Goal: Task Accomplishment & Management: Complete application form

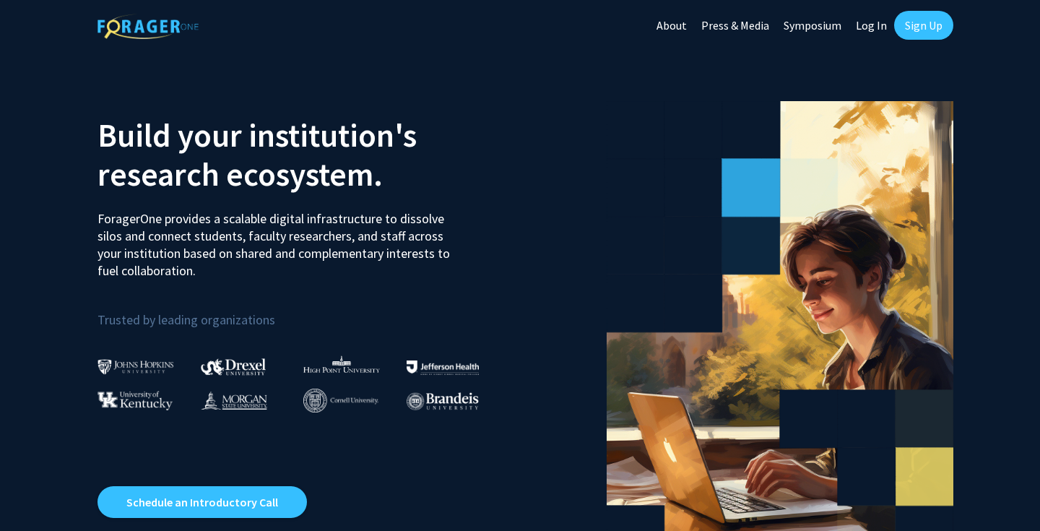
click at [910, 30] on link "Sign Up" at bounding box center [923, 25] width 59 height 29
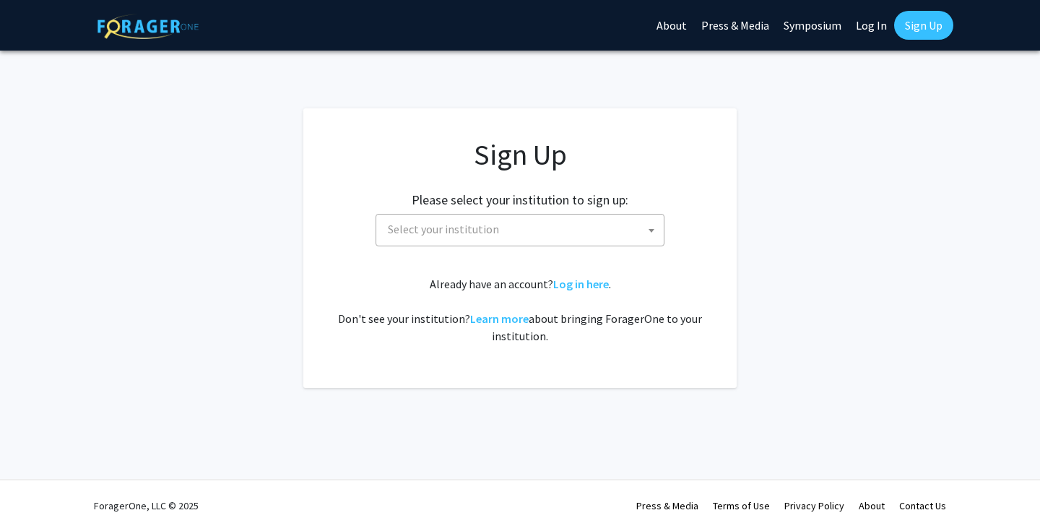
click at [564, 225] on span "Select your institution" at bounding box center [523, 230] width 282 height 30
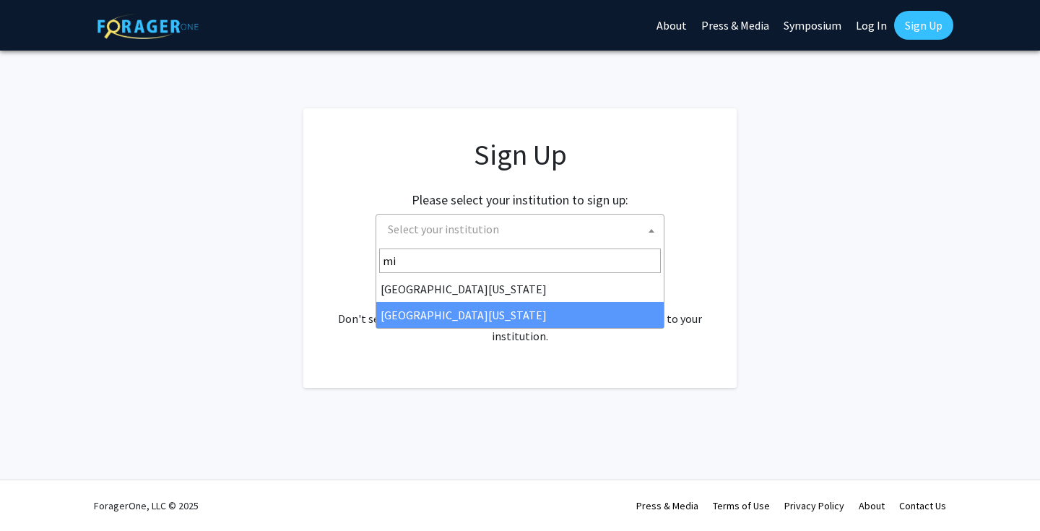
type input "mi"
select select "33"
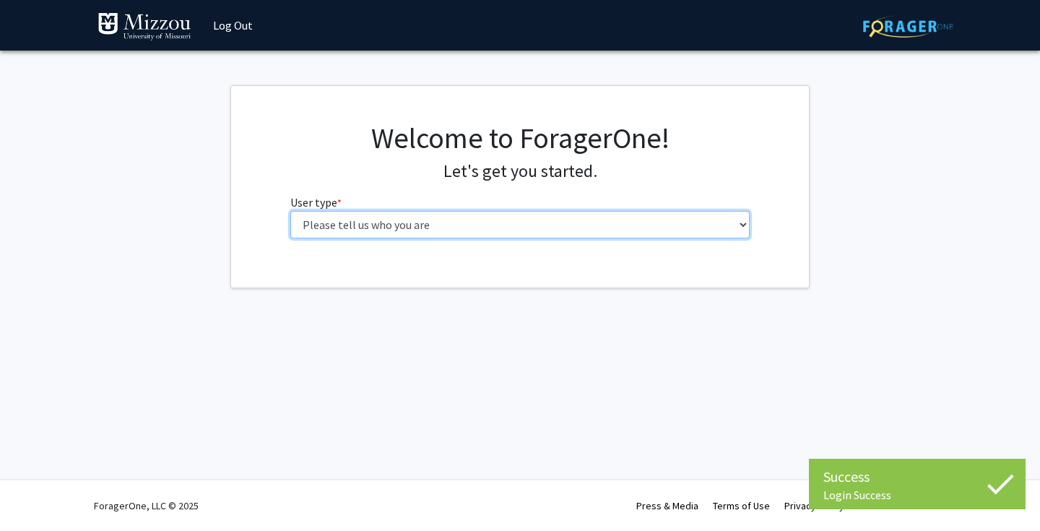
select select "1: undergrad"
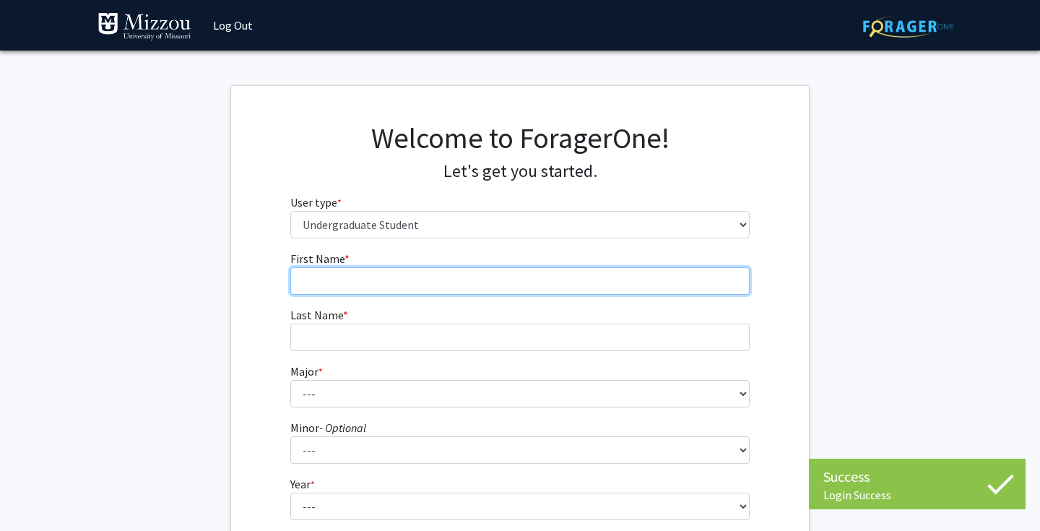
click at [584, 289] on input "First Name * required" at bounding box center [520, 280] width 460 height 27
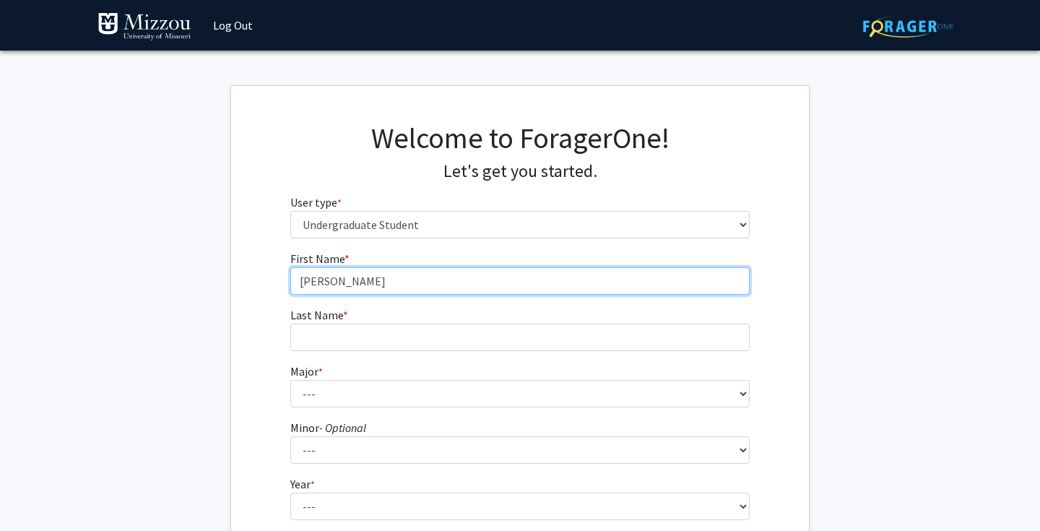
type input "[PERSON_NAME]"
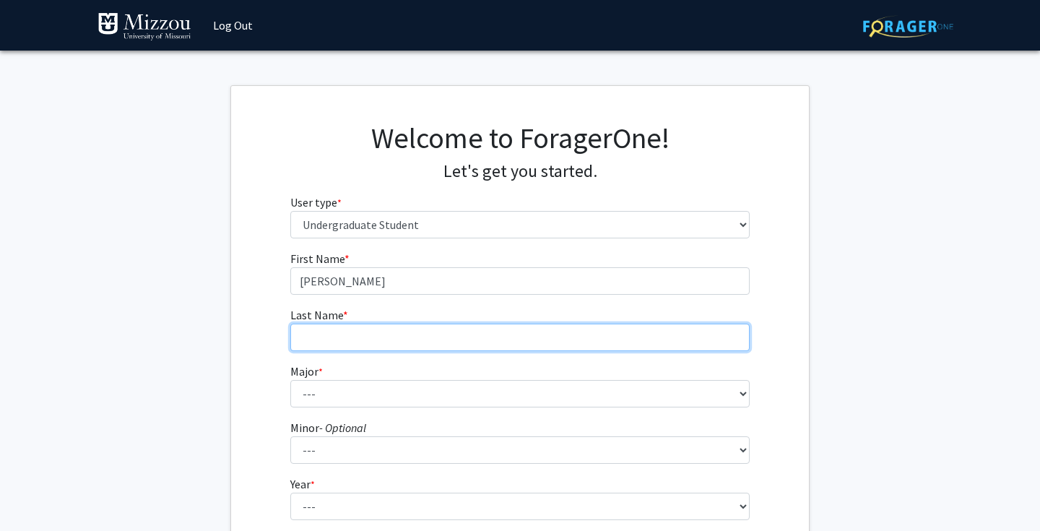
click at [585, 334] on input "Last Name * required" at bounding box center [520, 337] width 460 height 27
type input "[PERSON_NAME]"
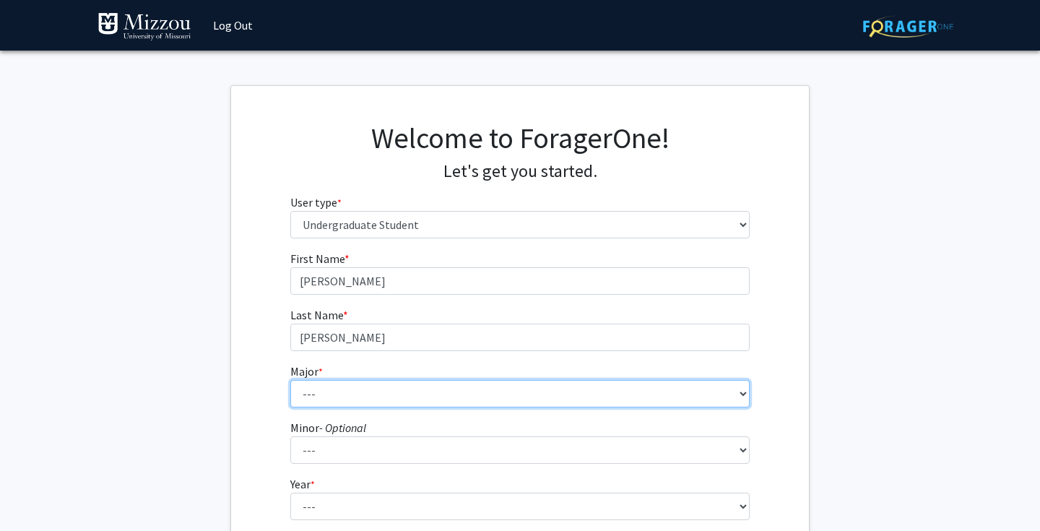
select select "73: 2565"
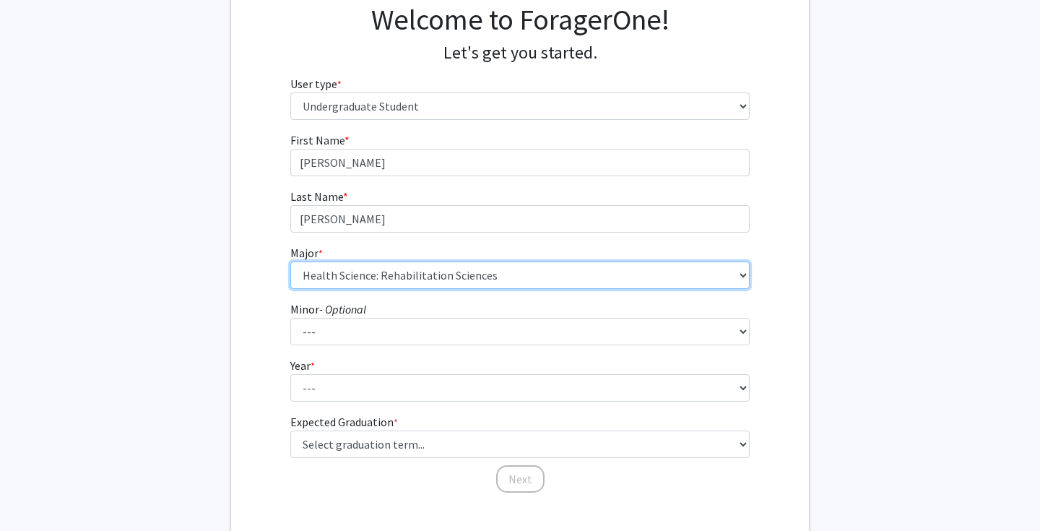
scroll to position [137, 0]
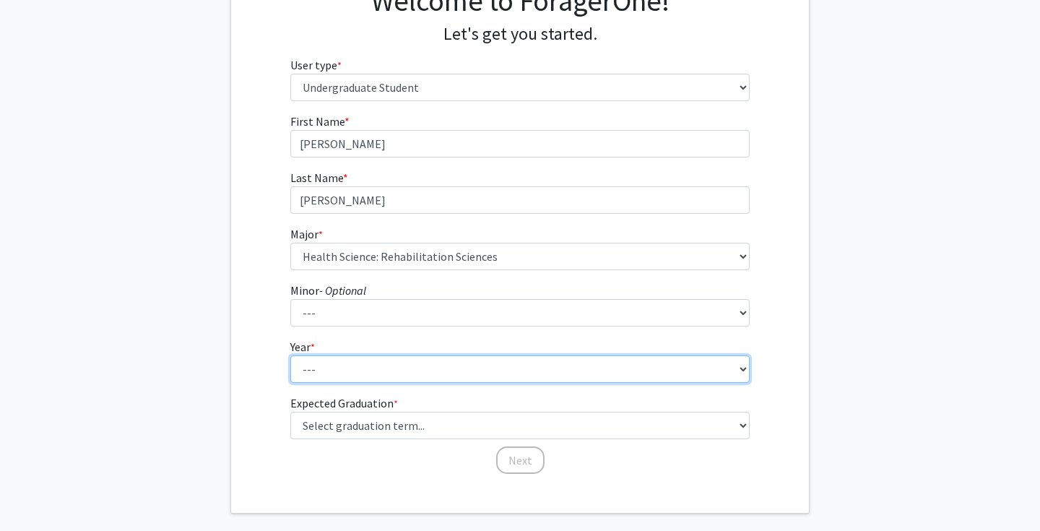
select select "4: senior"
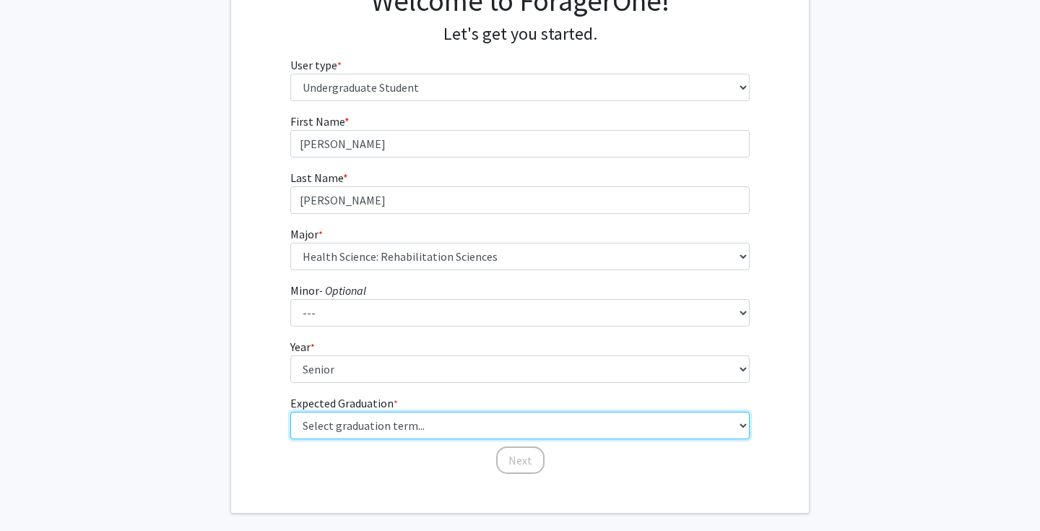
select select "5: spring_2026"
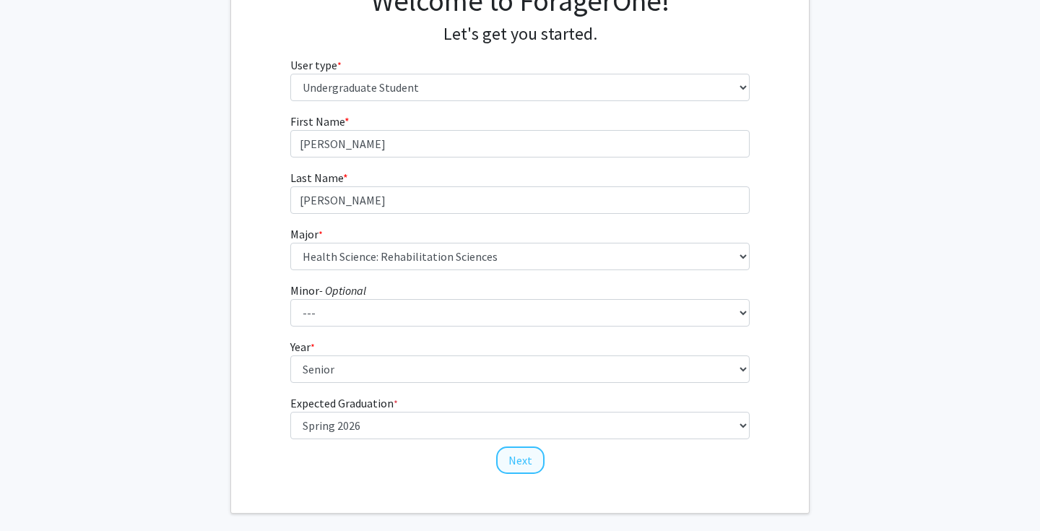
click at [518, 457] on button "Next" at bounding box center [520, 459] width 48 height 27
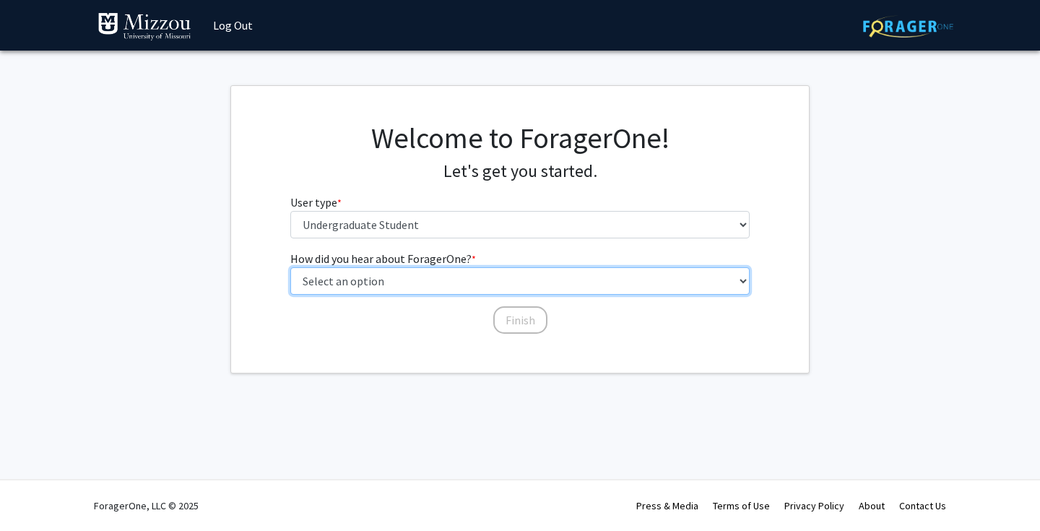
select select "1: peer_recommendation"
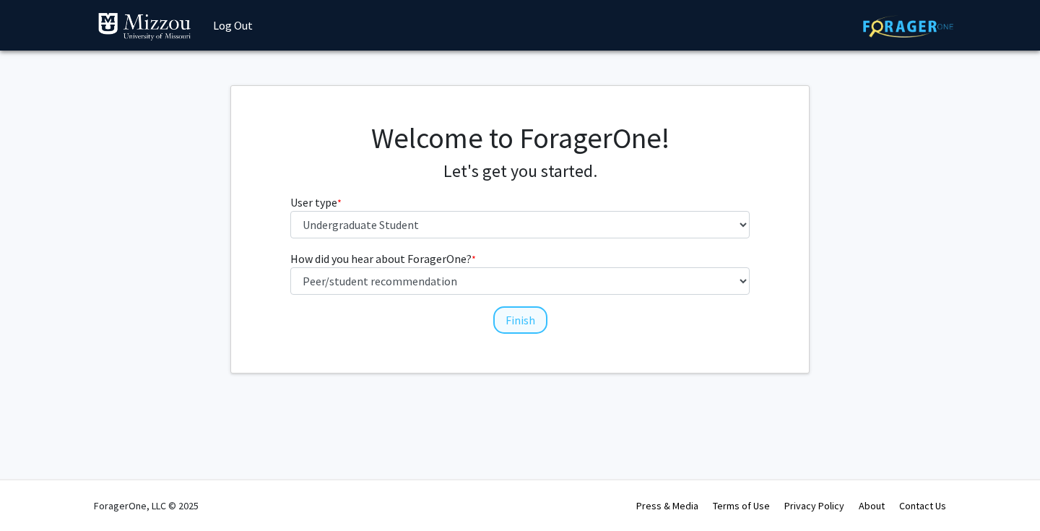
click at [524, 322] on button "Finish" at bounding box center [520, 319] width 54 height 27
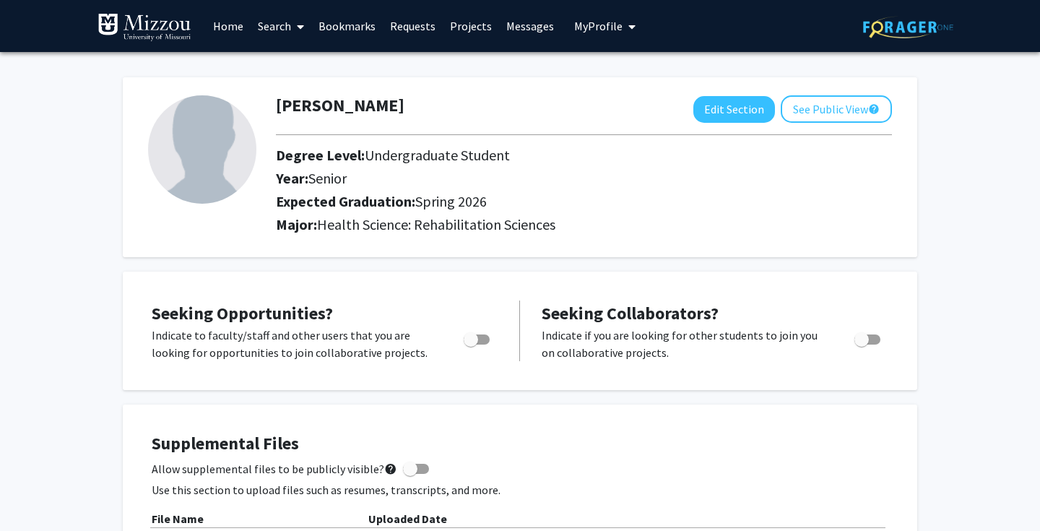
click at [281, 28] on link "Search" at bounding box center [281, 26] width 61 height 51
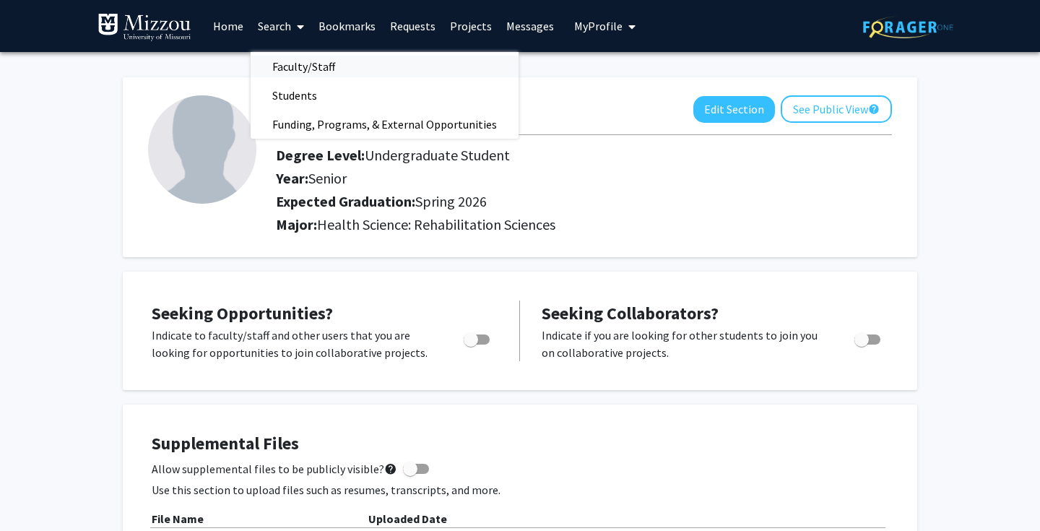
click at [314, 64] on span "Faculty/Staff" at bounding box center [304, 66] width 106 height 29
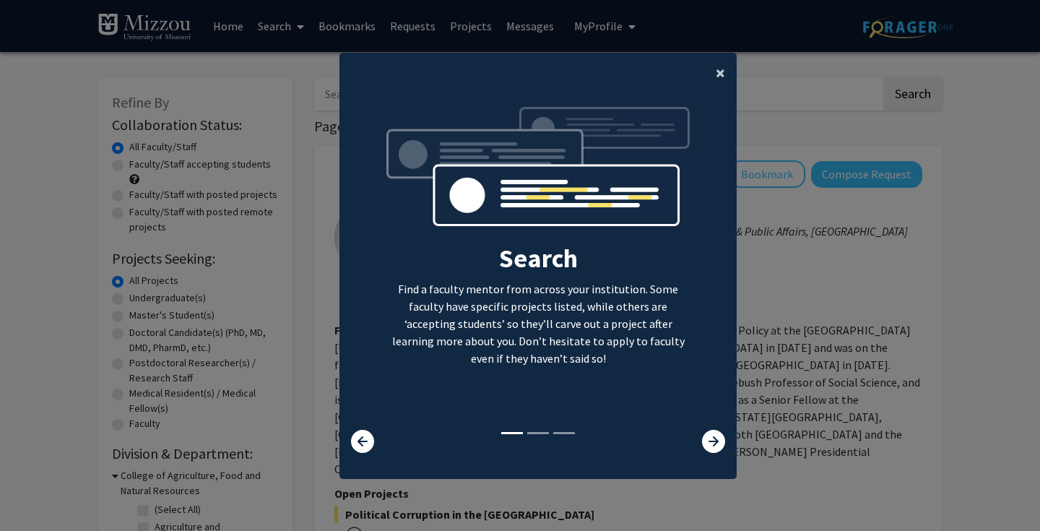
click at [724, 64] on span "×" at bounding box center [720, 72] width 9 height 22
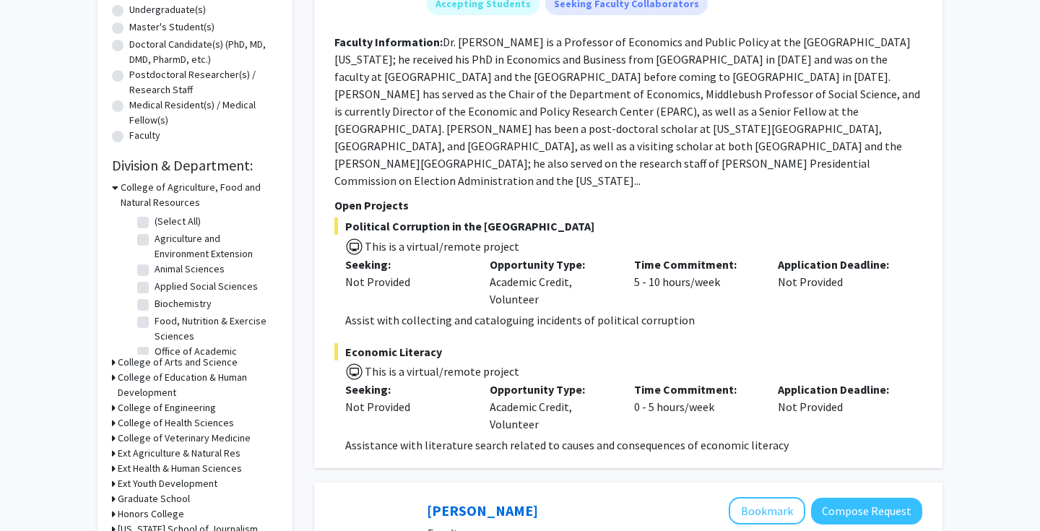
scroll to position [287, 0]
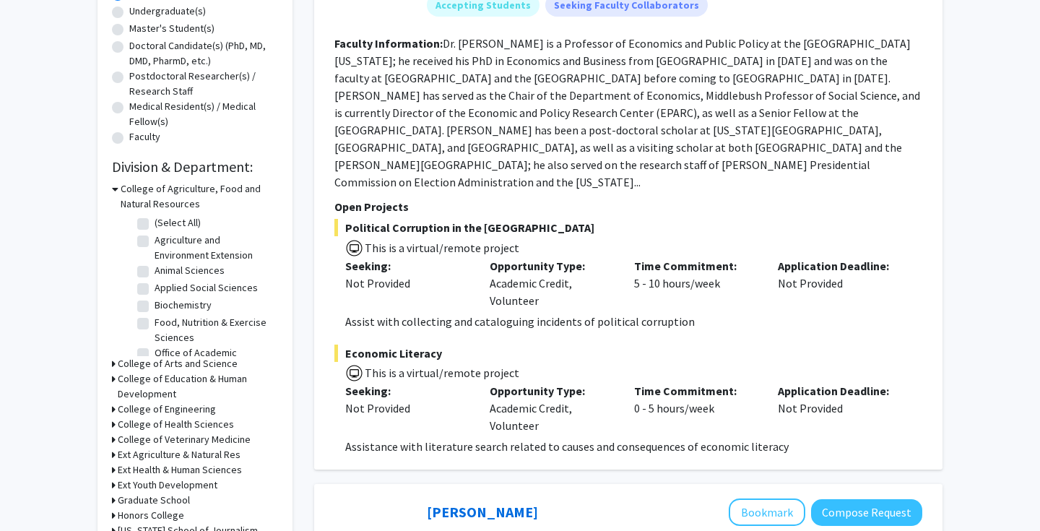
click at [208, 426] on h3 "College of Health Sciences" at bounding box center [176, 424] width 116 height 15
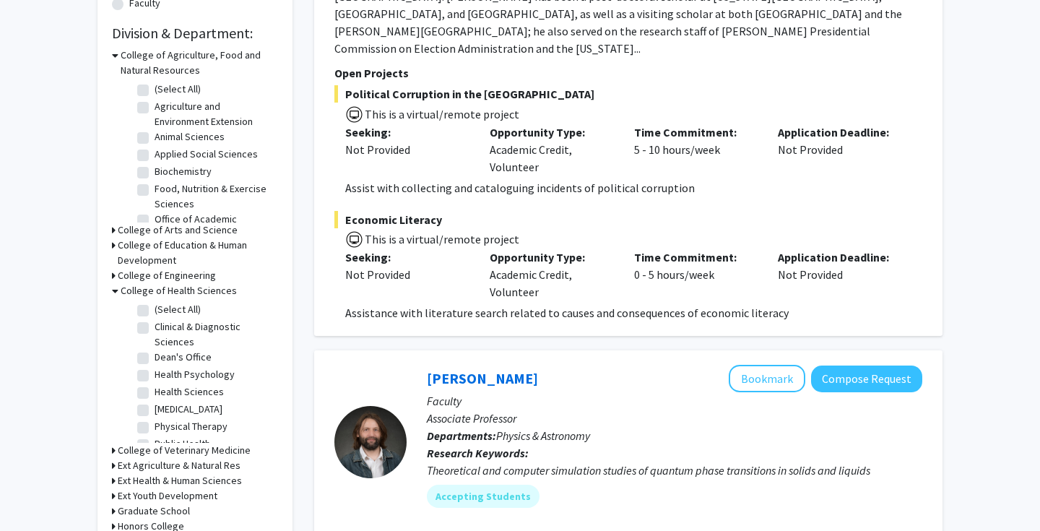
scroll to position [431, 0]
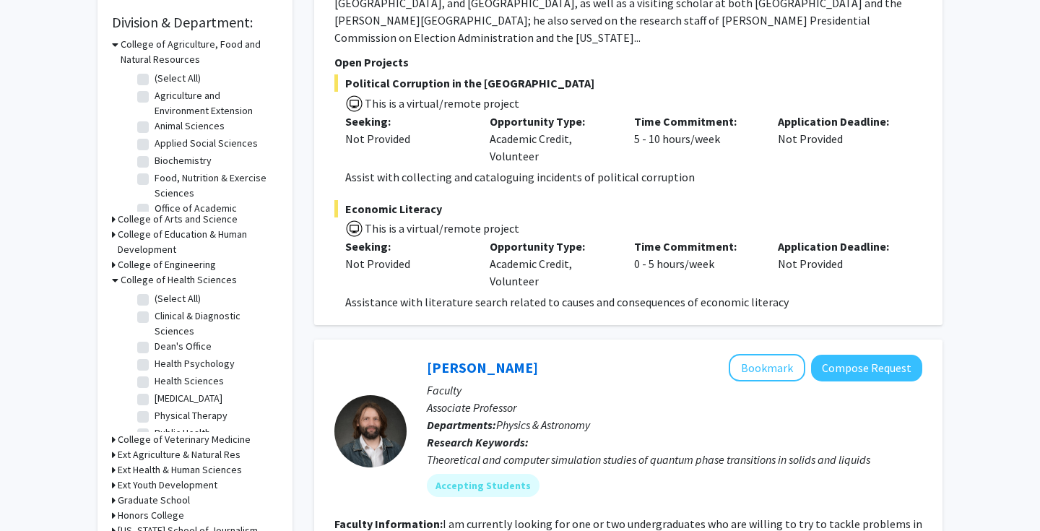
click at [149, 417] on fg-checkbox "Physical Therapy Physical Therapy" at bounding box center [205, 416] width 137 height 17
click at [155, 418] on label "Physical Therapy" at bounding box center [191, 415] width 73 height 15
click at [155, 418] on input "Physical Therapy" at bounding box center [159, 412] width 9 height 9
checkbox input "true"
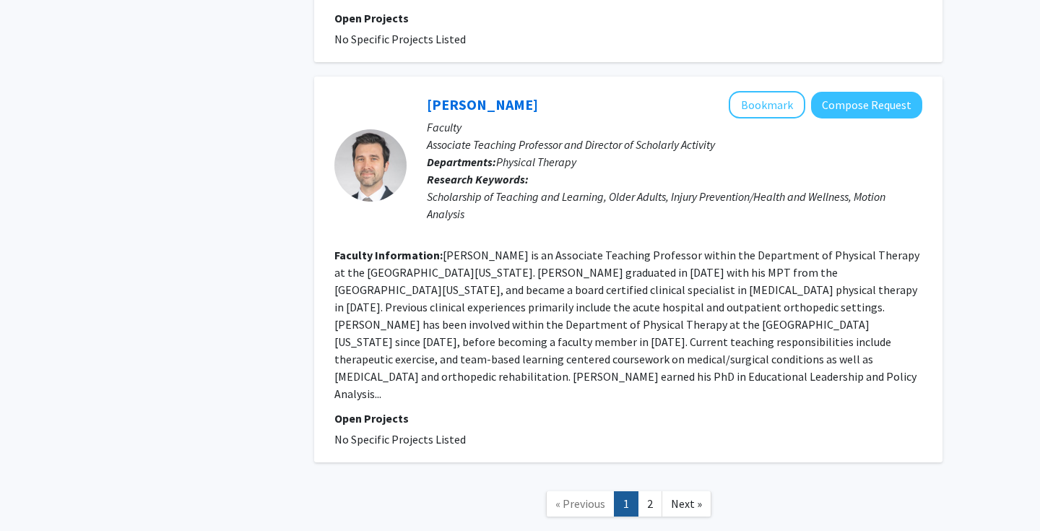
scroll to position [3162, 0]
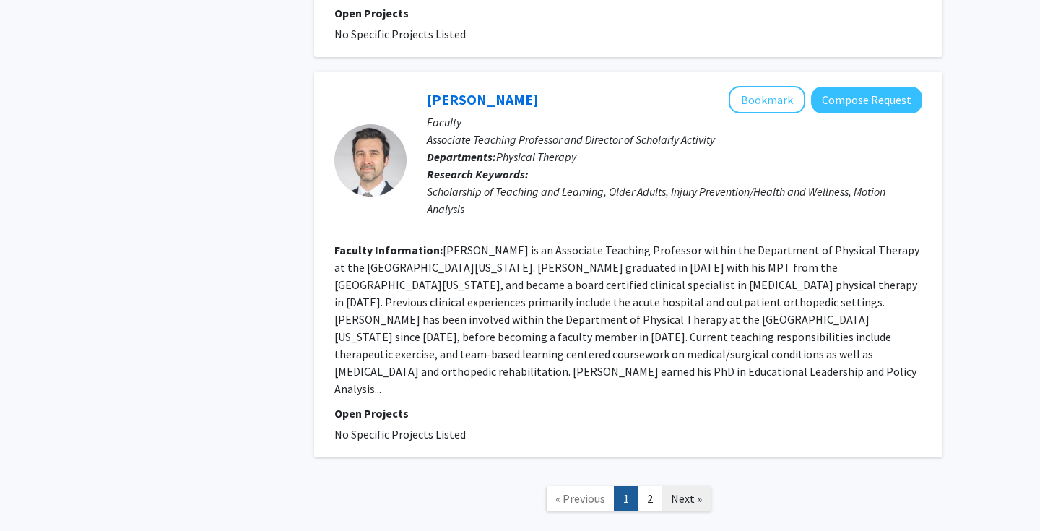
click at [703, 486] on link "Next »" at bounding box center [687, 498] width 50 height 25
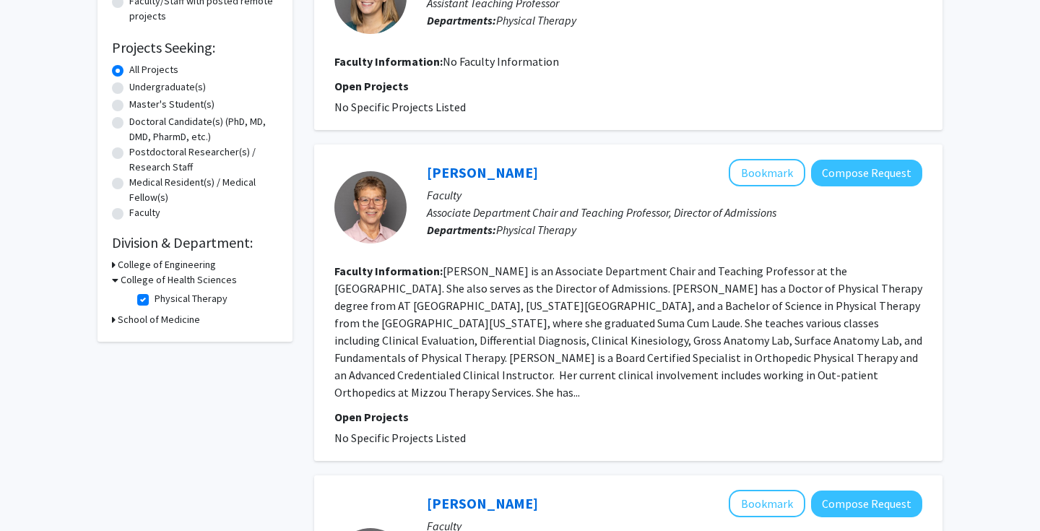
scroll to position [220, 0]
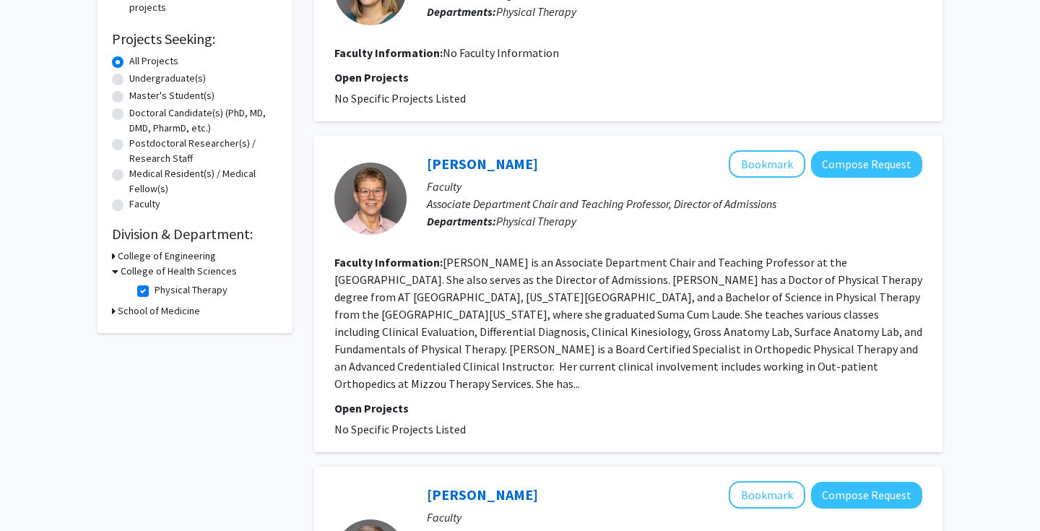
click at [155, 290] on label "Physical Therapy" at bounding box center [191, 289] width 73 height 15
click at [155, 290] on input "Physical Therapy" at bounding box center [159, 286] width 9 height 9
checkbox input "false"
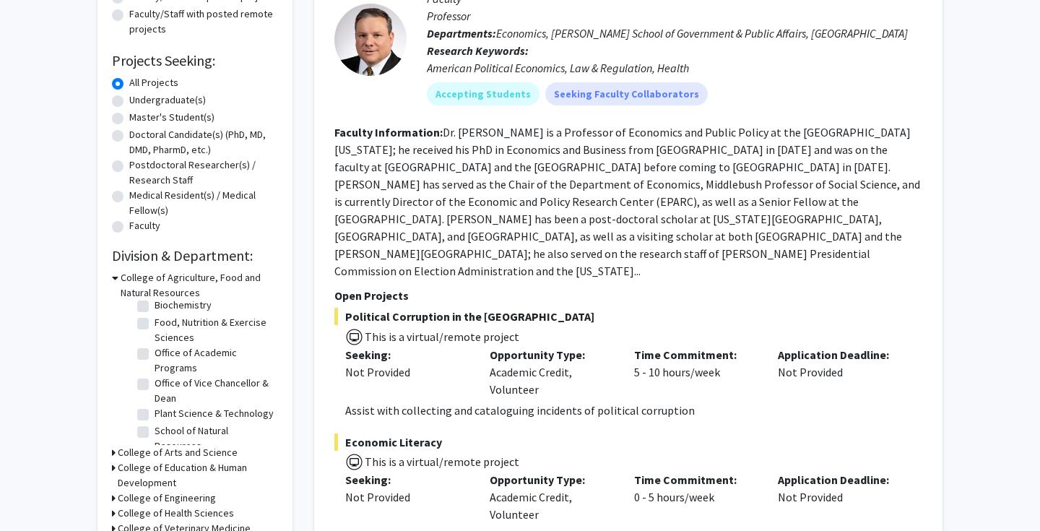
scroll to position [88, 0]
click at [171, 276] on h3 "College of Agriculture, Food and Natural Resources" at bounding box center [199, 285] width 157 height 30
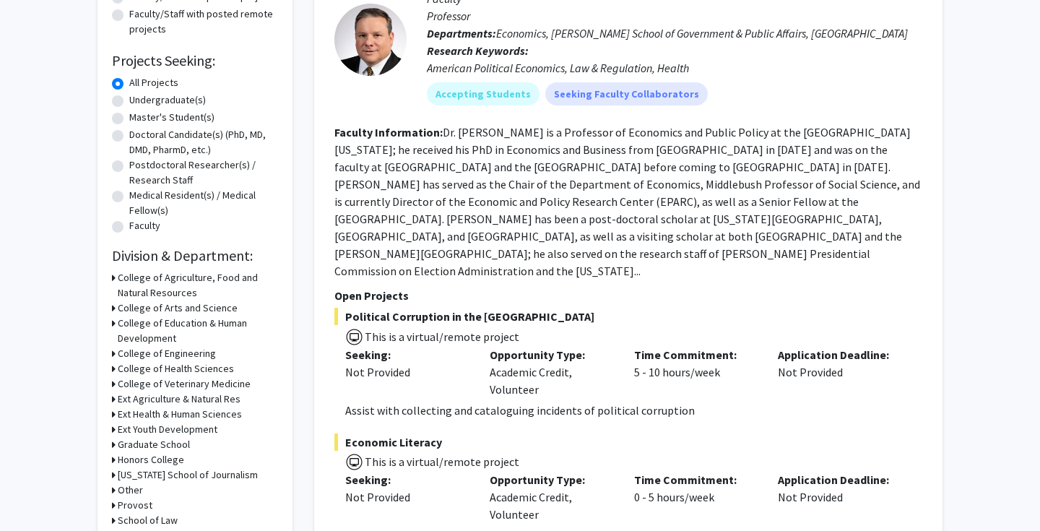
click at [201, 368] on h3 "College of Health Sciences" at bounding box center [176, 368] width 116 height 15
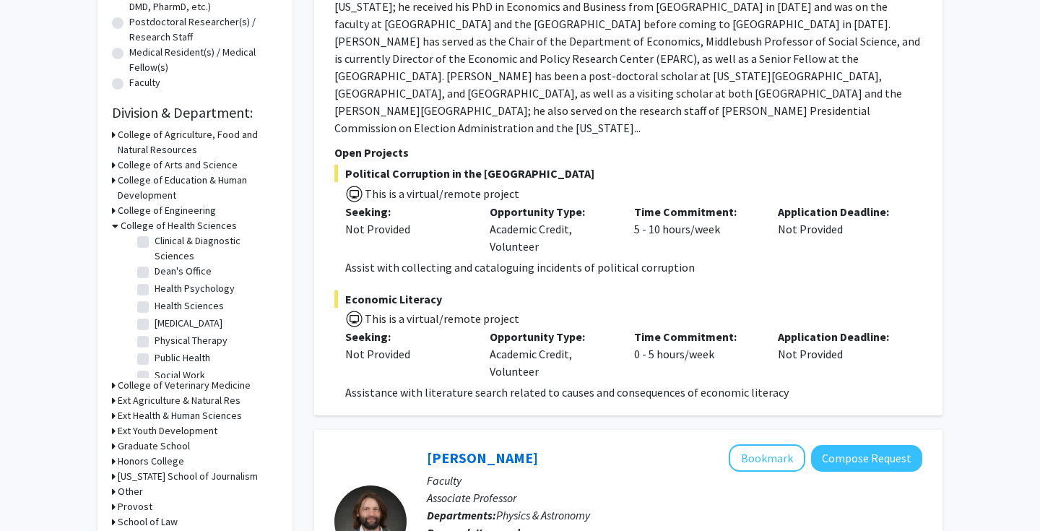
scroll to position [20, 0]
click at [155, 314] on label "Health Sciences" at bounding box center [189, 306] width 69 height 15
click at [155, 308] on input "Health Sciences" at bounding box center [159, 303] width 9 height 9
checkbox input "true"
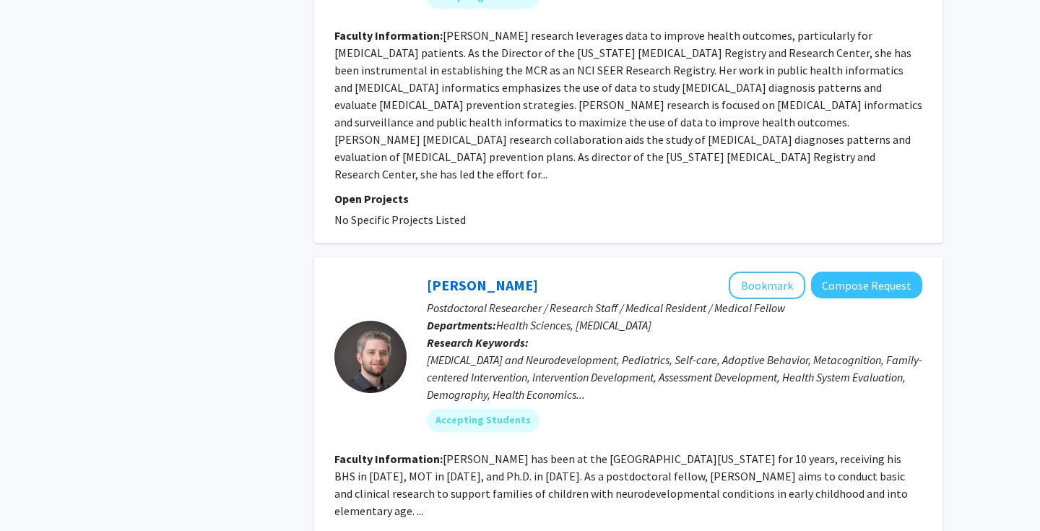
scroll to position [1295, 0]
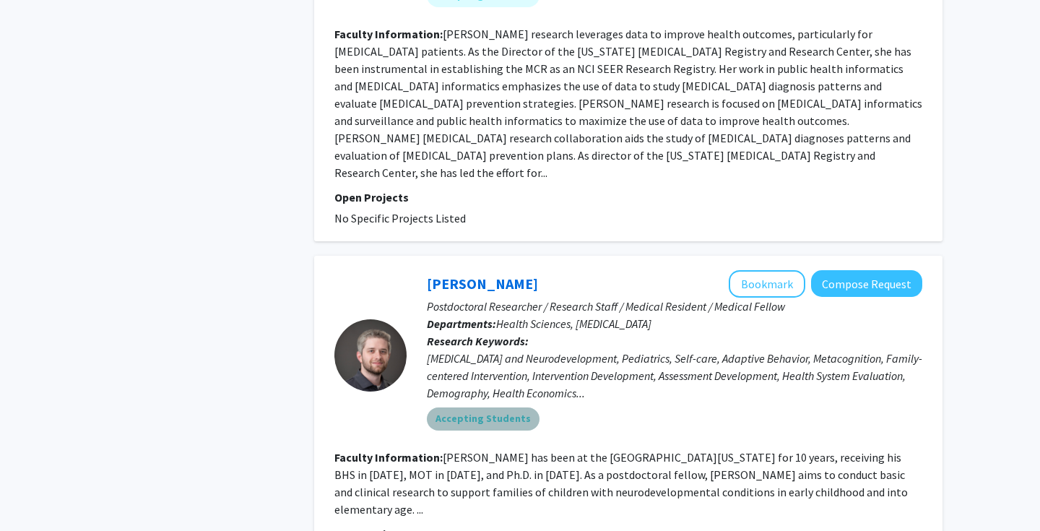
click at [504, 407] on mat-chip "Accepting Students" at bounding box center [483, 418] width 113 height 23
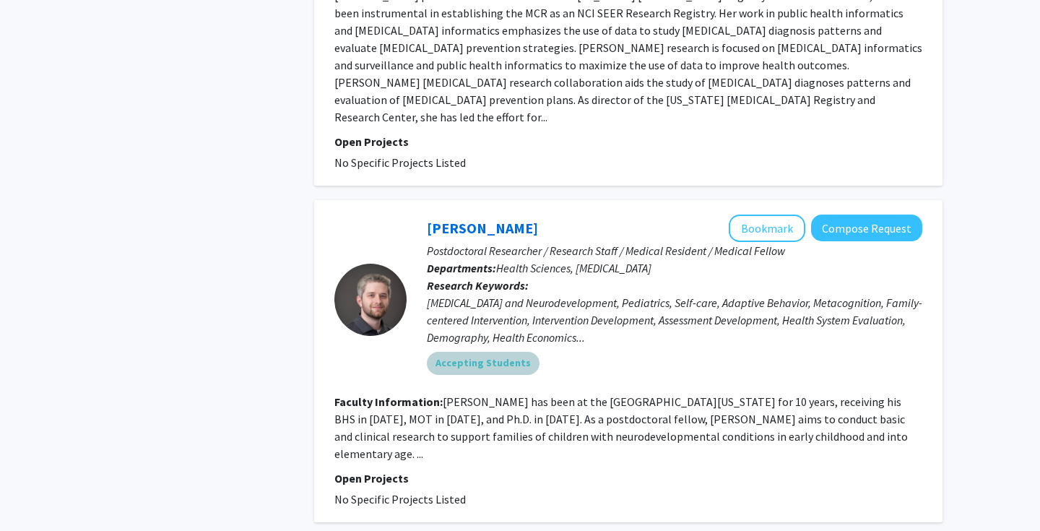
scroll to position [1352, 0]
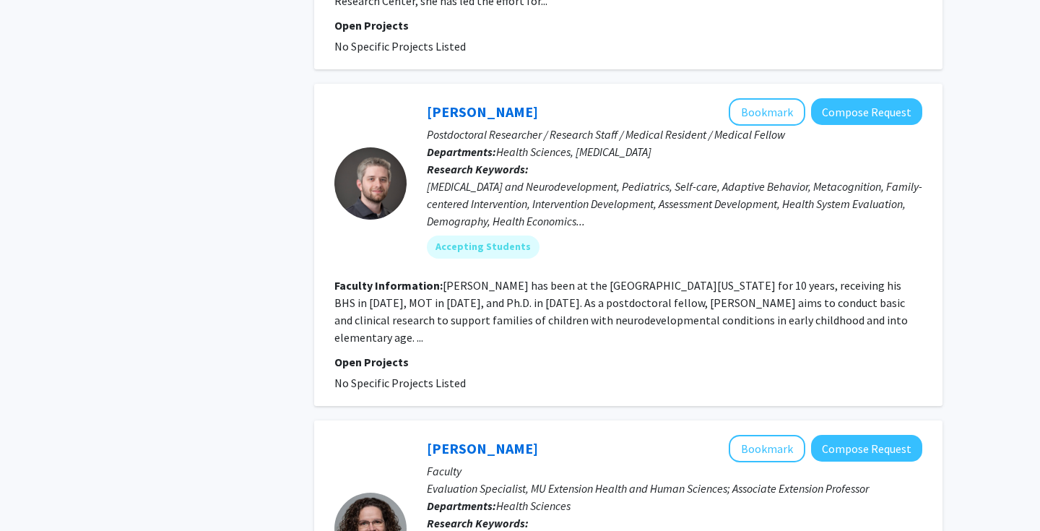
click at [618, 353] on p "Open Projects" at bounding box center [628, 361] width 588 height 17
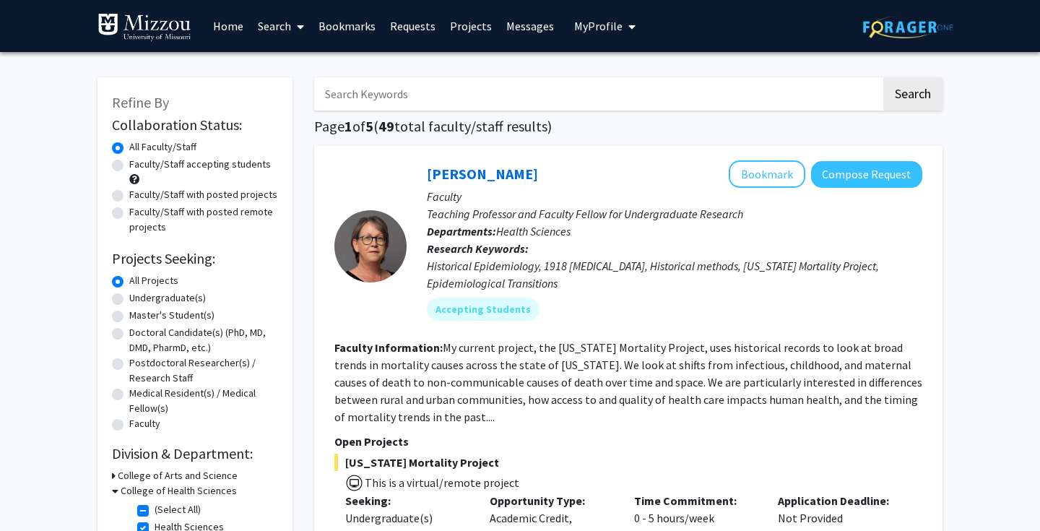
scroll to position [0, 0]
click at [129, 166] on label "Faculty/Staff accepting students" at bounding box center [200, 164] width 142 height 15
click at [129, 166] on input "Faculty/Staff accepting students" at bounding box center [133, 161] width 9 height 9
radio input "true"
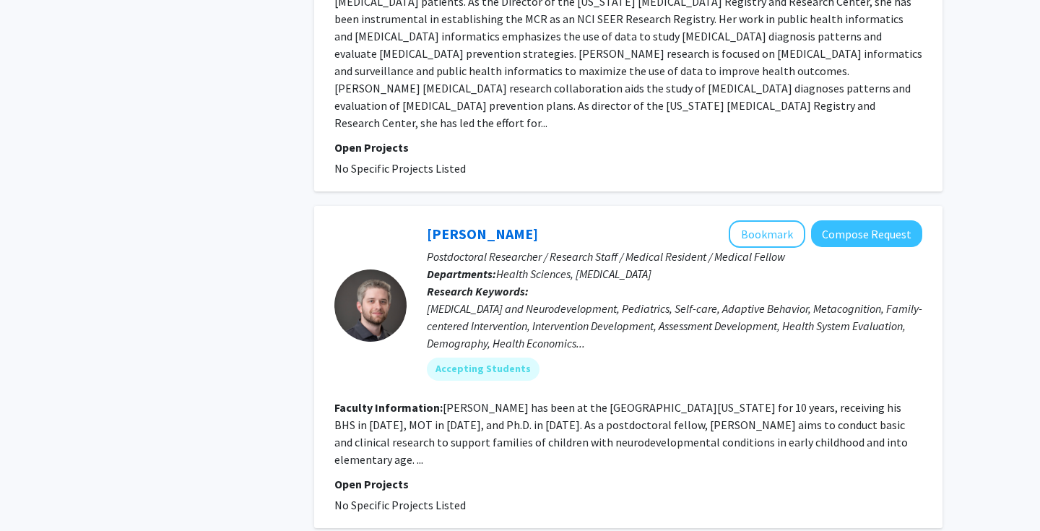
scroll to position [1347, 0]
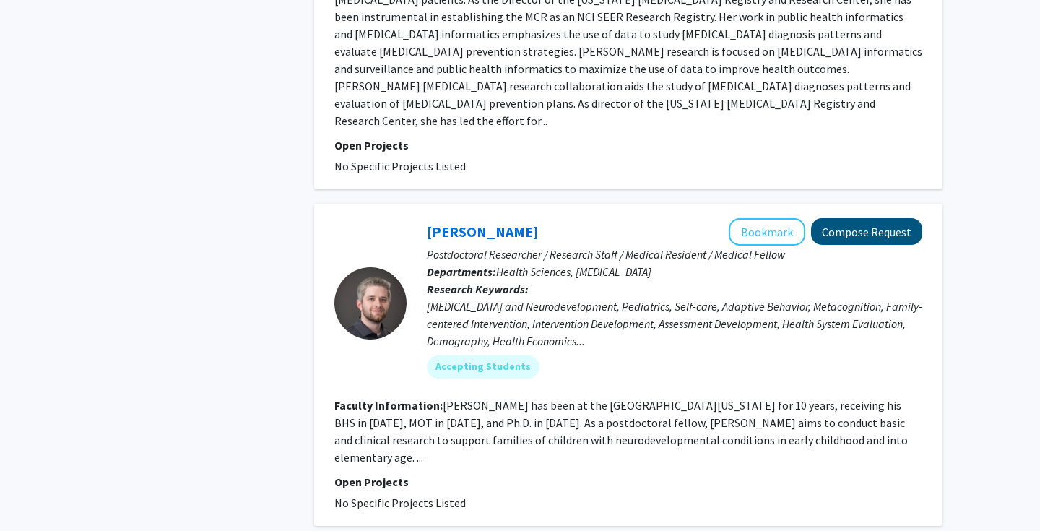
click at [858, 218] on button "Compose Request" at bounding box center [866, 231] width 111 height 27
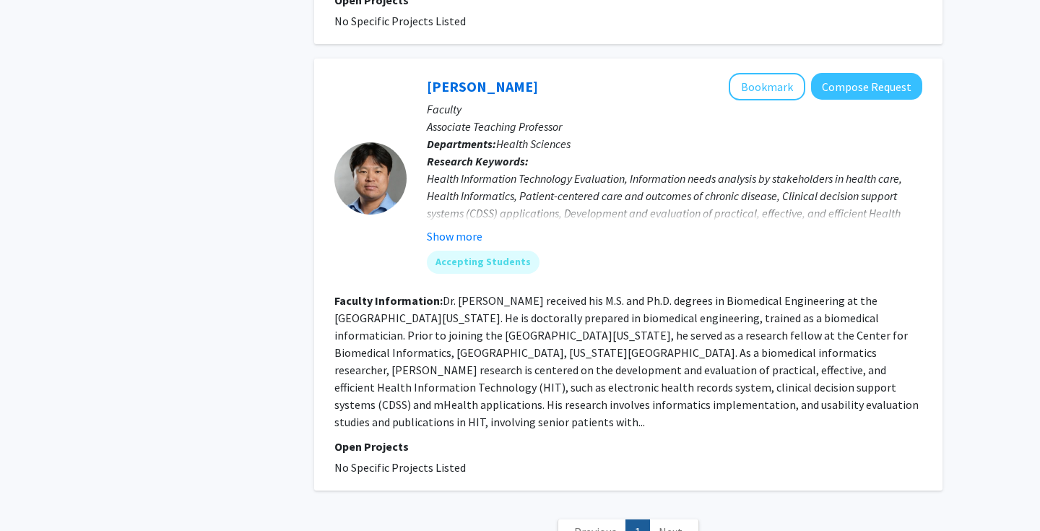
scroll to position [2682, 0]
click at [680, 525] on span "Next »" at bounding box center [674, 532] width 31 height 14
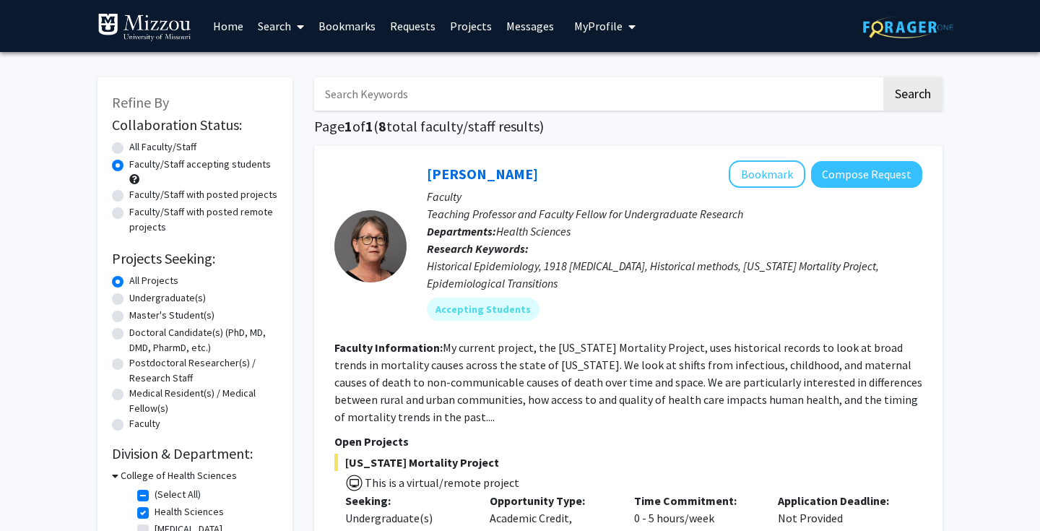
scroll to position [0, 0]
click at [129, 300] on label "Undergraduate(s)" at bounding box center [167, 297] width 77 height 15
click at [129, 300] on input "Undergraduate(s)" at bounding box center [133, 294] width 9 height 9
radio input "true"
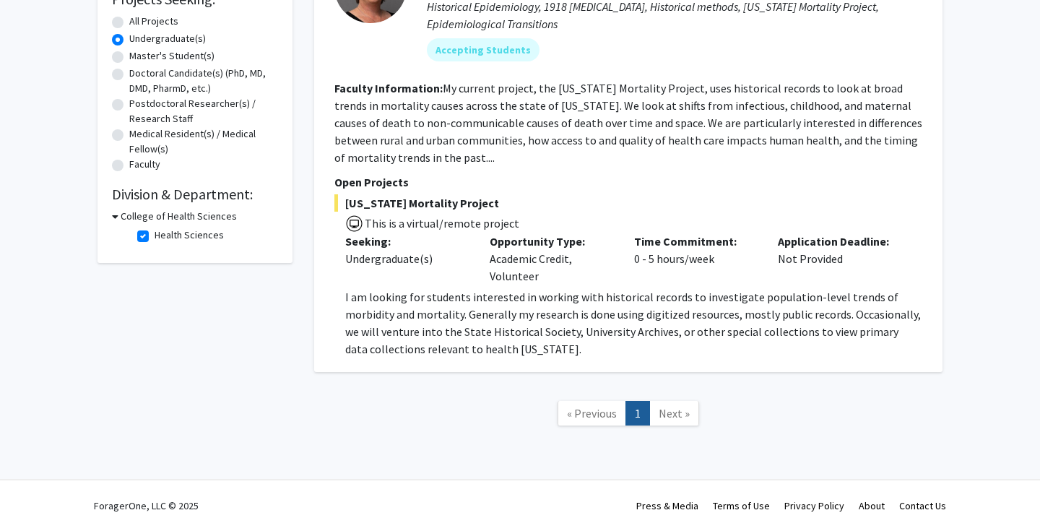
scroll to position [262, 0]
click at [155, 236] on label "Health Sciences" at bounding box center [189, 235] width 69 height 15
click at [155, 236] on input "Health Sciences" at bounding box center [159, 232] width 9 height 9
checkbox input "false"
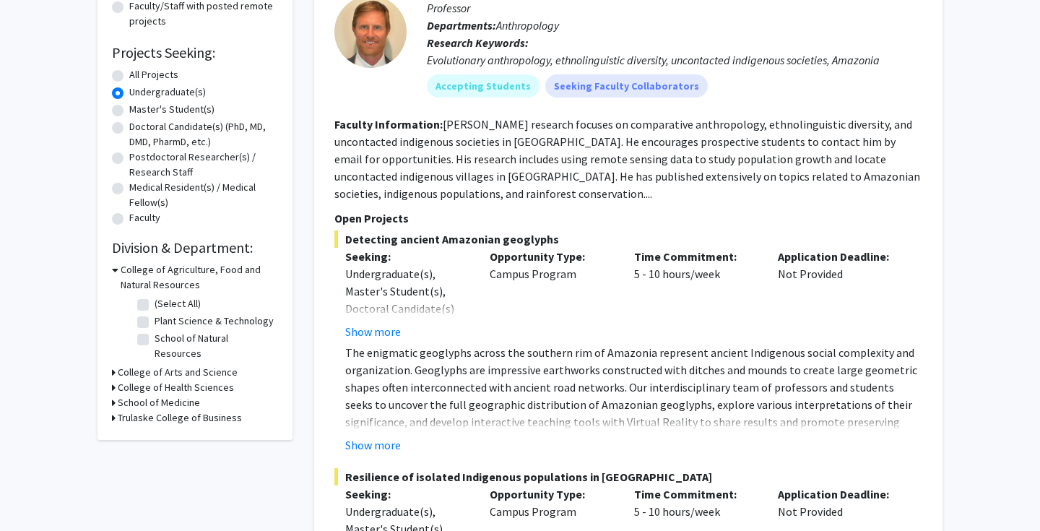
scroll to position [207, 0]
